Goal: Task Accomplishment & Management: Use online tool/utility

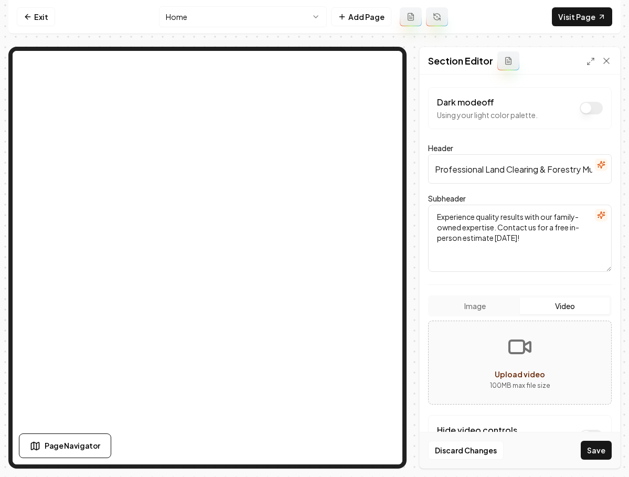
scroll to position [38, 0]
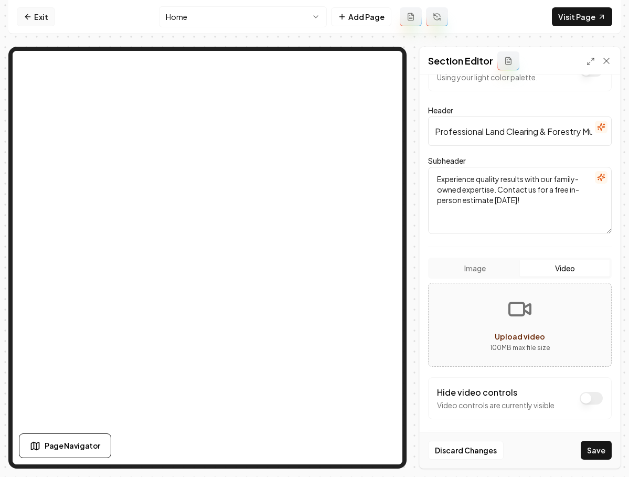
click at [45, 23] on link "Exit" at bounding box center [36, 16] width 38 height 19
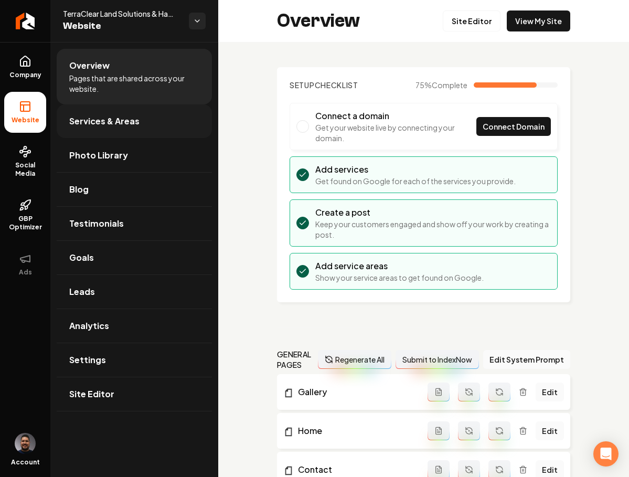
click at [79, 120] on span "Services & Areas" at bounding box center [104, 121] width 70 height 13
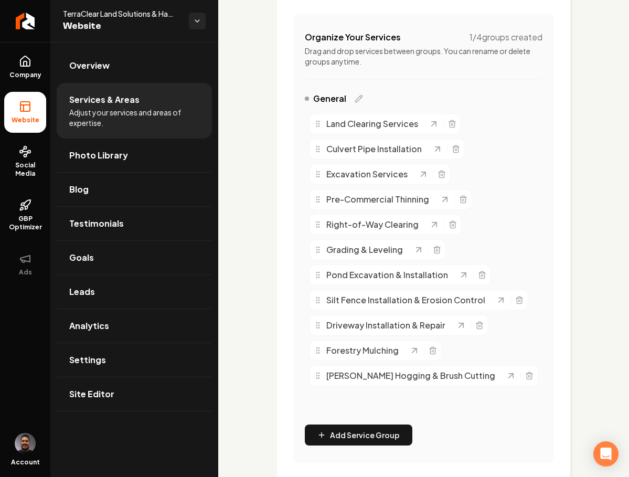
scroll to position [230, 0]
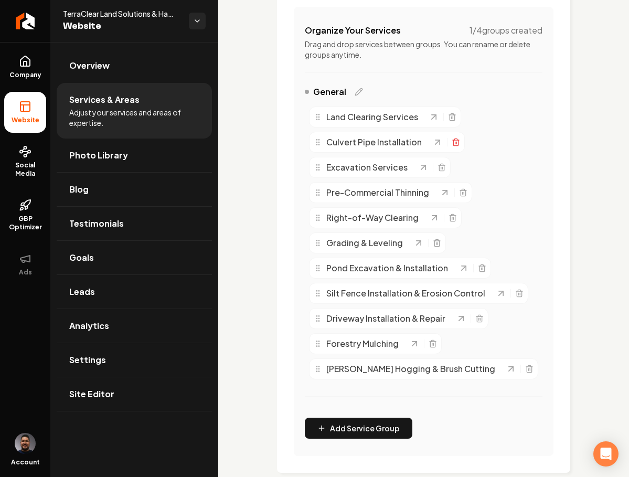
click at [453, 143] on icon "Main content area" at bounding box center [455, 143] width 5 height 6
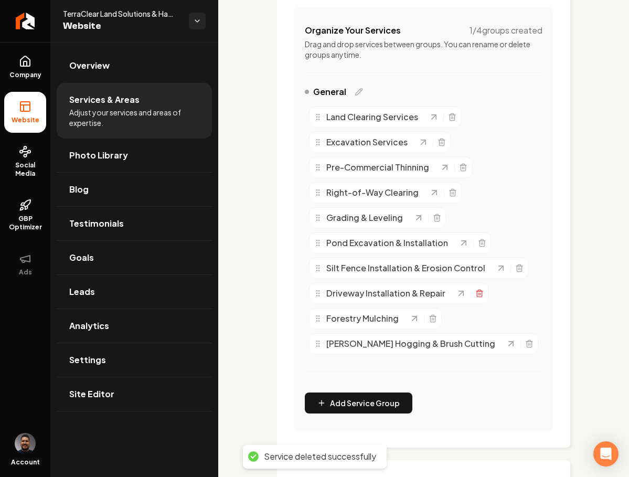
click at [476, 293] on icon "Main content area" at bounding box center [479, 293] width 8 height 8
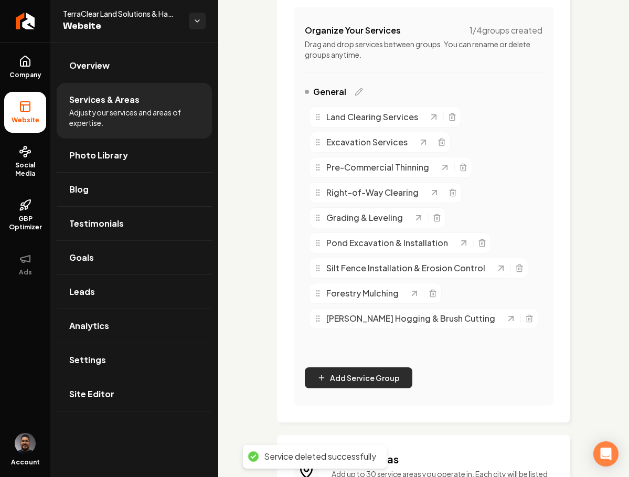
click at [340, 380] on button "Add Service Group" at bounding box center [359, 377] width 108 height 21
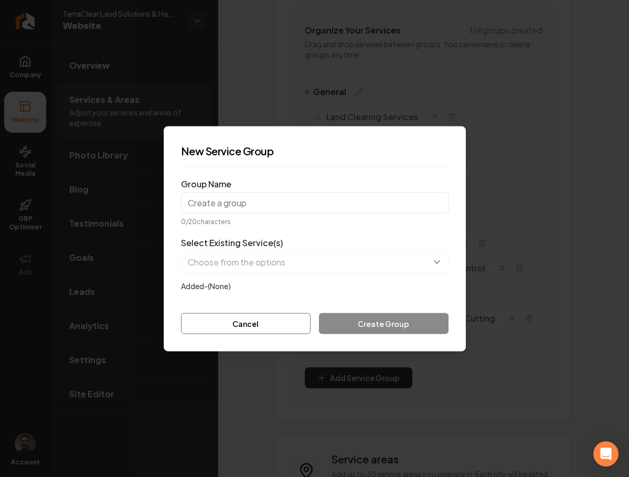
click at [238, 200] on input "Group Name" at bounding box center [314, 202] width 267 height 21
type input "Culvert Pipe Install"
click at [237, 317] on button "Cancel" at bounding box center [246, 323] width 130 height 21
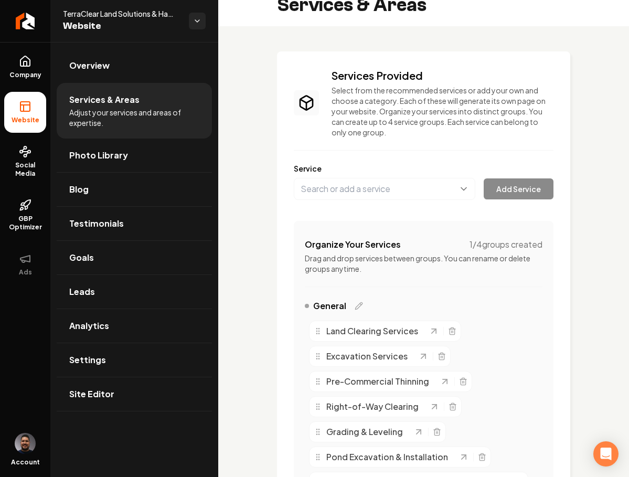
scroll to position [10, 0]
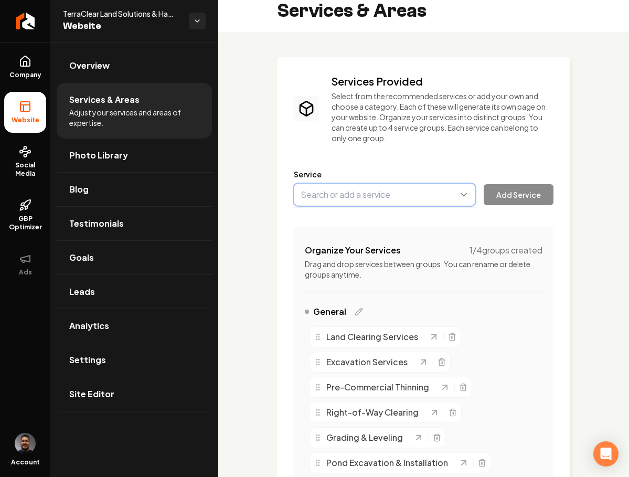
click at [358, 200] on button "Main content area" at bounding box center [384, 195] width 181 height 22
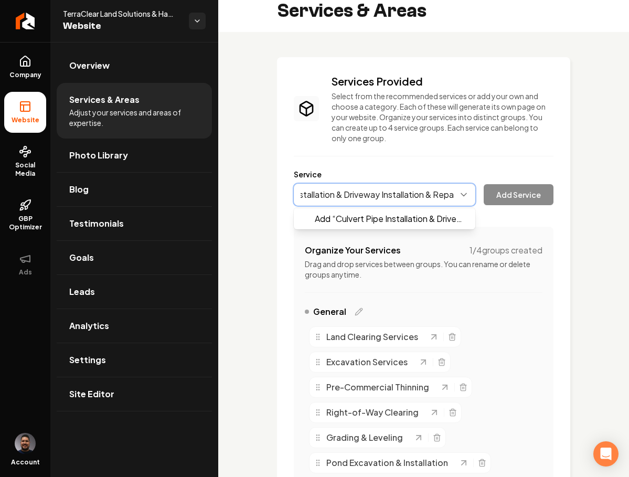
scroll to position [0, 70]
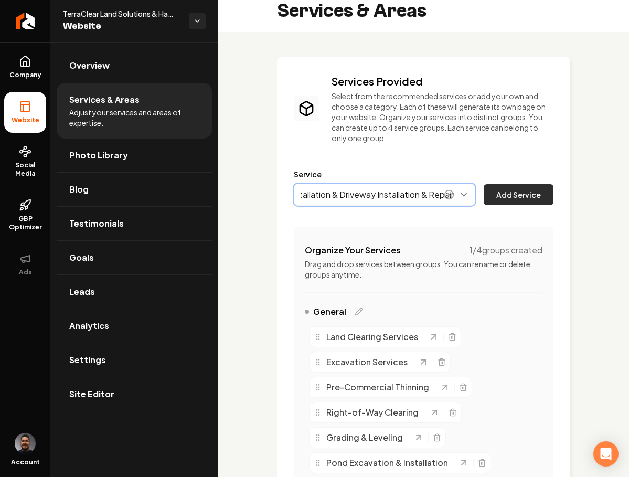
type input "Culvert Pipe Installation & Driveway Installation & Repair"
click at [514, 196] on button "Add Service" at bounding box center [519, 194] width 70 height 21
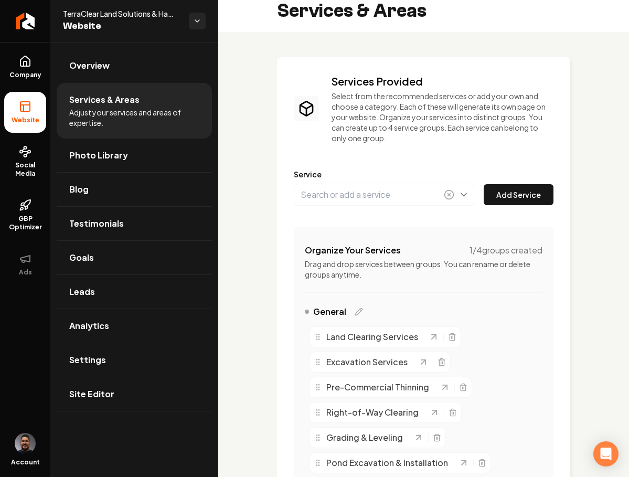
scroll to position [0, 0]
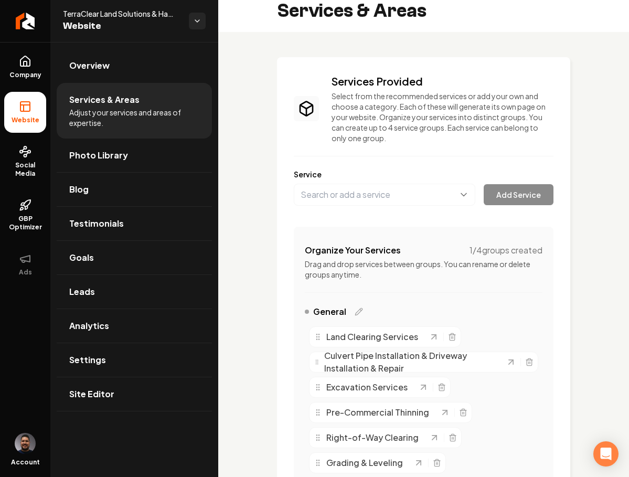
click at [408, 363] on span "Culvert Pipe Installation & Driveway Installation & Repair" at bounding box center [409, 361] width 171 height 25
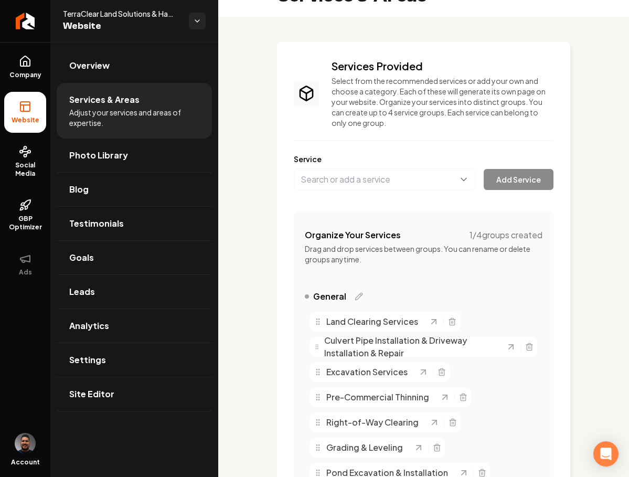
scroll to position [49, 0]
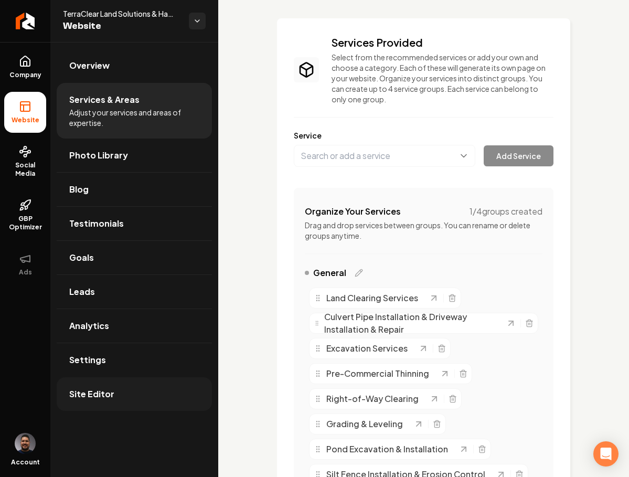
click at [105, 392] on span "Site Editor" at bounding box center [91, 394] width 45 height 13
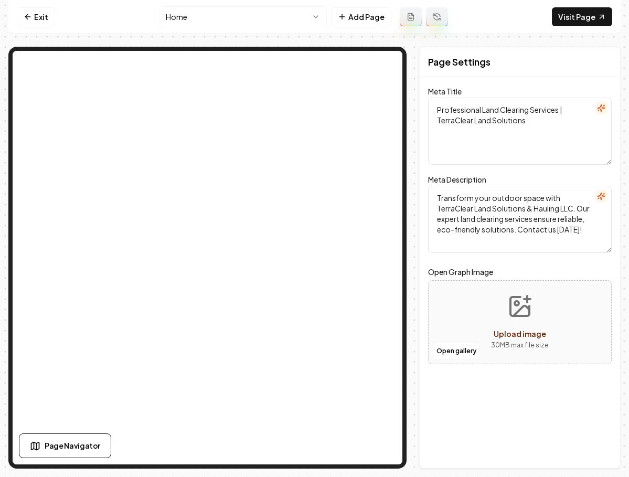
click at [193, 12] on html "Computer Required This feature is only available on a computer. Please switch t…" at bounding box center [314, 238] width 629 height 477
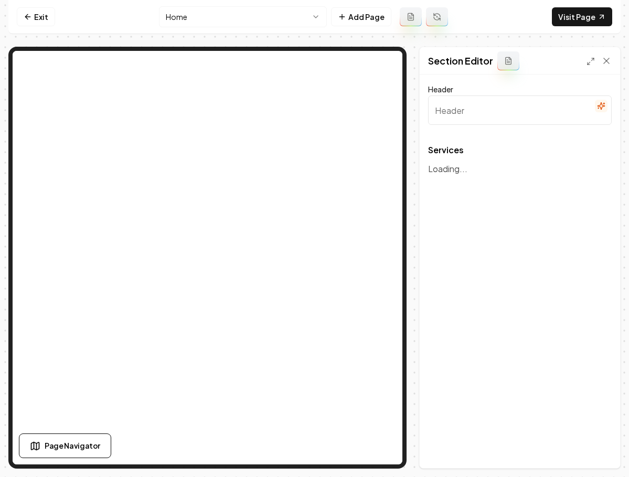
type input "Our Expert Land Clearing Services"
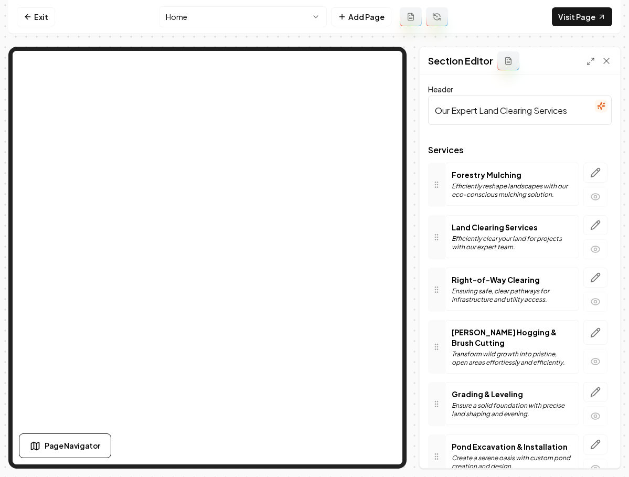
scroll to position [278, 0]
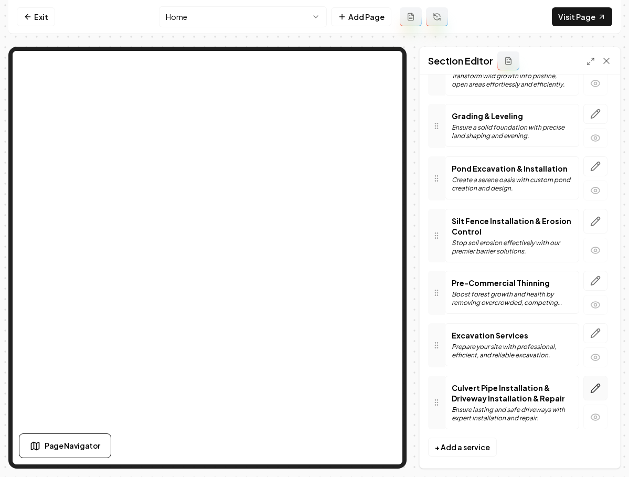
click at [591, 383] on icon "button" at bounding box center [595, 388] width 10 height 10
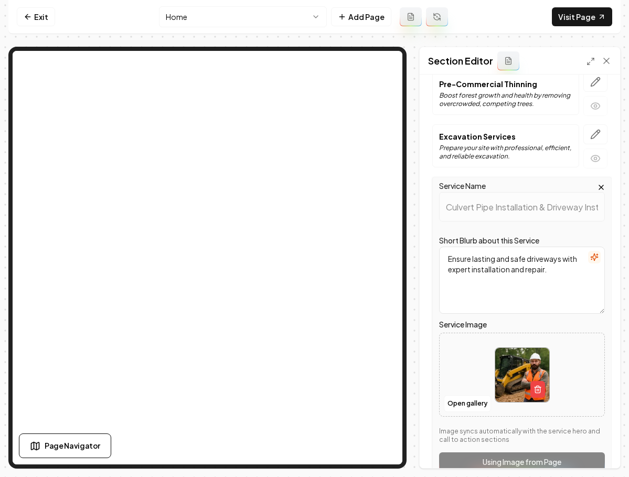
scroll to position [526, 0]
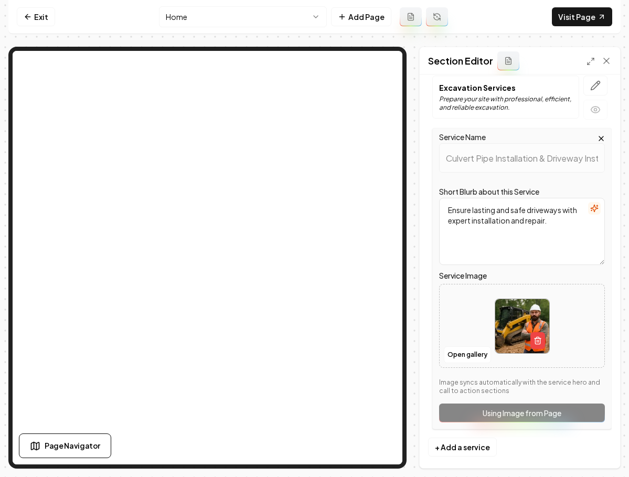
click at [515, 314] on img at bounding box center [522, 326] width 54 height 54
click at [466, 346] on button "Open gallery" at bounding box center [467, 354] width 47 height 17
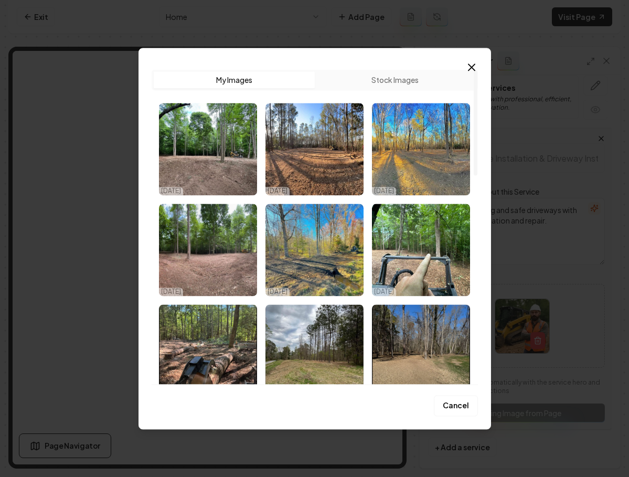
click at [327, 274] on img "Select image image_68dd57105c7cd75eb8fcb483.jpeg" at bounding box center [314, 249] width 98 height 92
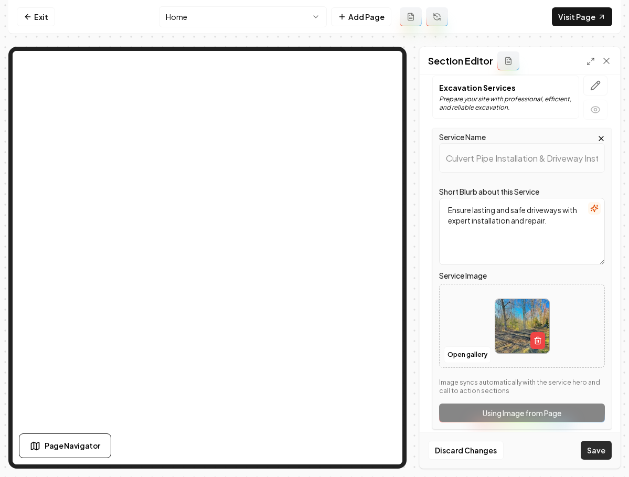
click at [589, 448] on button "Save" at bounding box center [596, 450] width 31 height 19
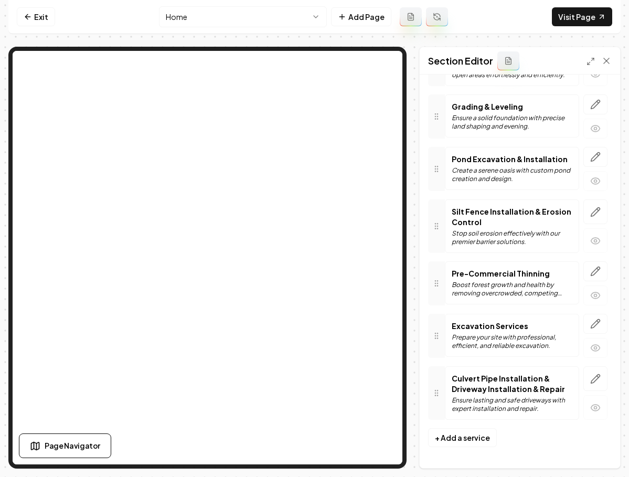
scroll to position [278, 0]
